Goal: Information Seeking & Learning: Learn about a topic

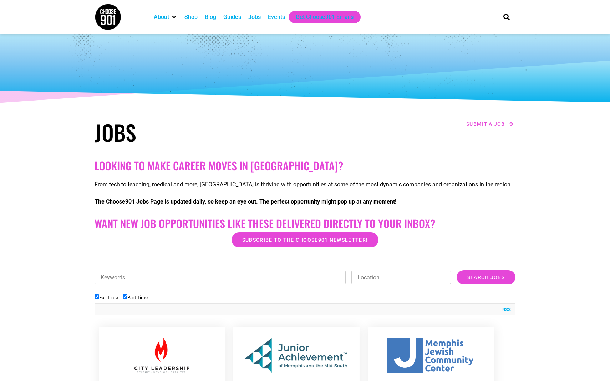
click at [98, 300] on label "Full Time" at bounding box center [107, 297] width 24 height 5
click at [98, 299] on input "Full Time" at bounding box center [97, 297] width 5 height 5
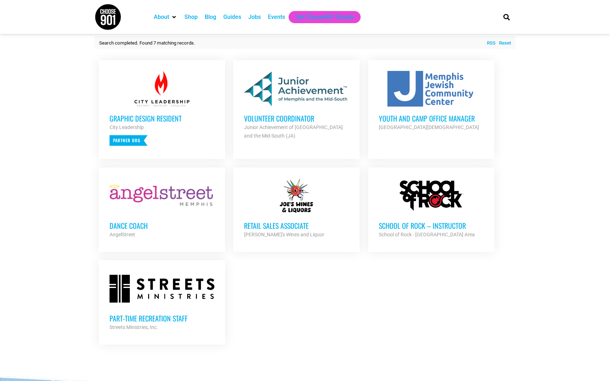
scroll to position [268, 0]
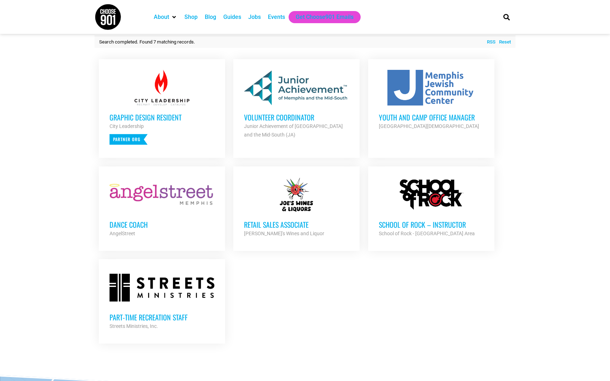
click at [95, 27] on input "Full Time" at bounding box center [97, 29] width 5 height 5
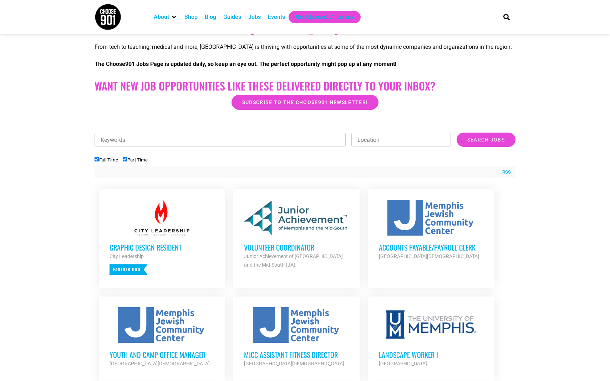
scroll to position [0, 0]
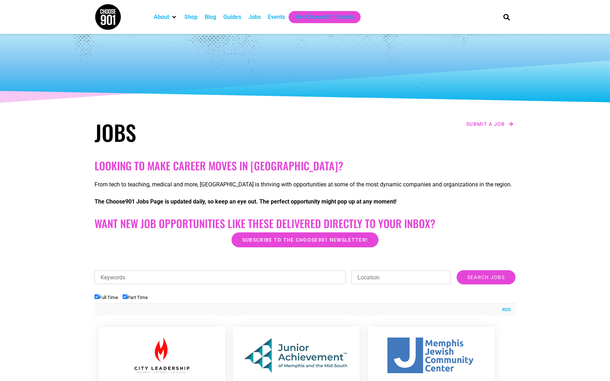
click at [97, 295] on input "Full Time" at bounding box center [97, 297] width 5 height 5
checkbox input "false"
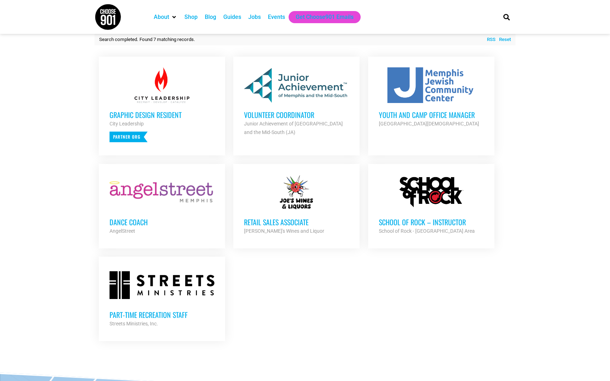
scroll to position [270, 0]
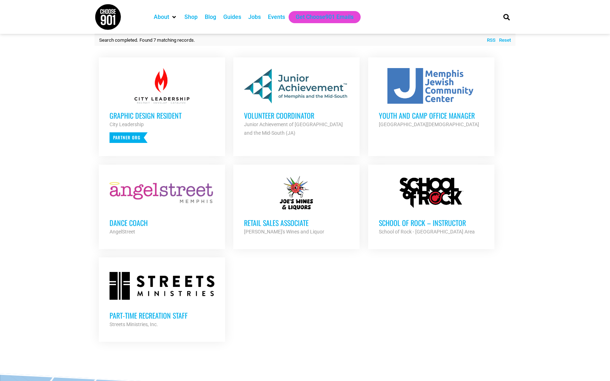
click at [129, 319] on h3 "Part-time Recreation Staff" at bounding box center [161, 315] width 105 height 9
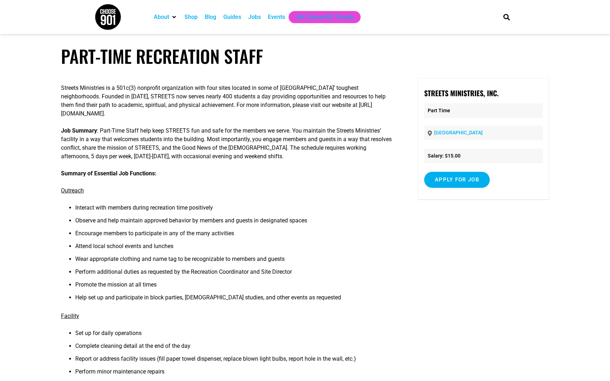
click at [135, 312] on p "Facility" at bounding box center [227, 316] width 333 height 9
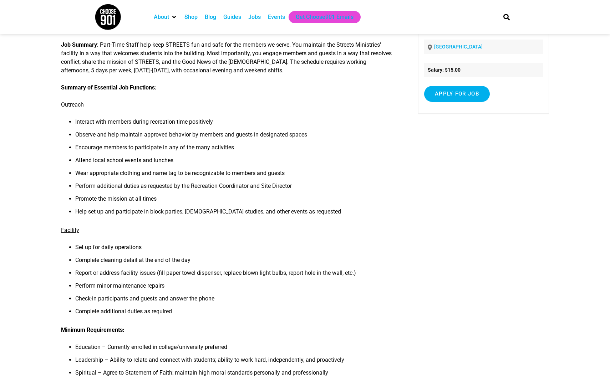
scroll to position [87, 0]
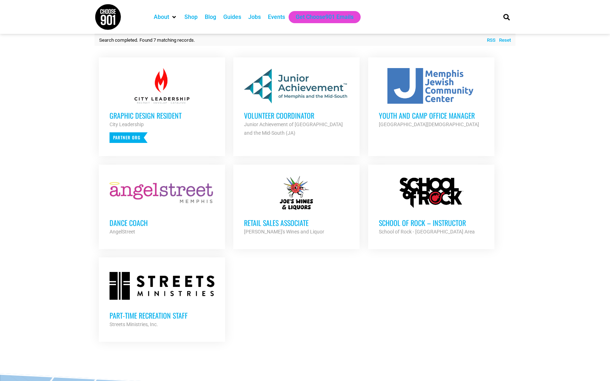
click at [419, 111] on h3 "Youth and Camp Office Manager" at bounding box center [431, 115] width 105 height 9
